Goal: Navigation & Orientation: Go to known website

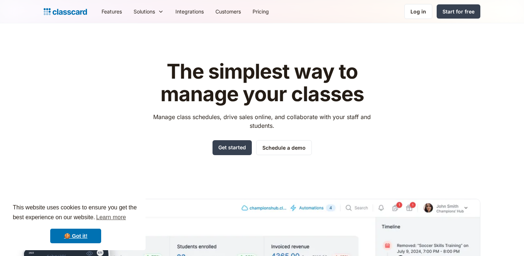
click at [416, 13] on div "Log in" at bounding box center [419, 12] width 16 height 8
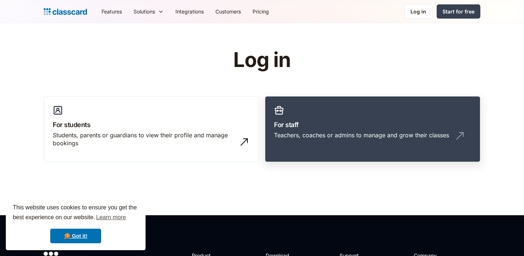
click at [357, 116] on link "For staff Teachers, coaches or admins to manage and grow their classes" at bounding box center [373, 129] width 216 height 66
